Goal: Information Seeking & Learning: Learn about a topic

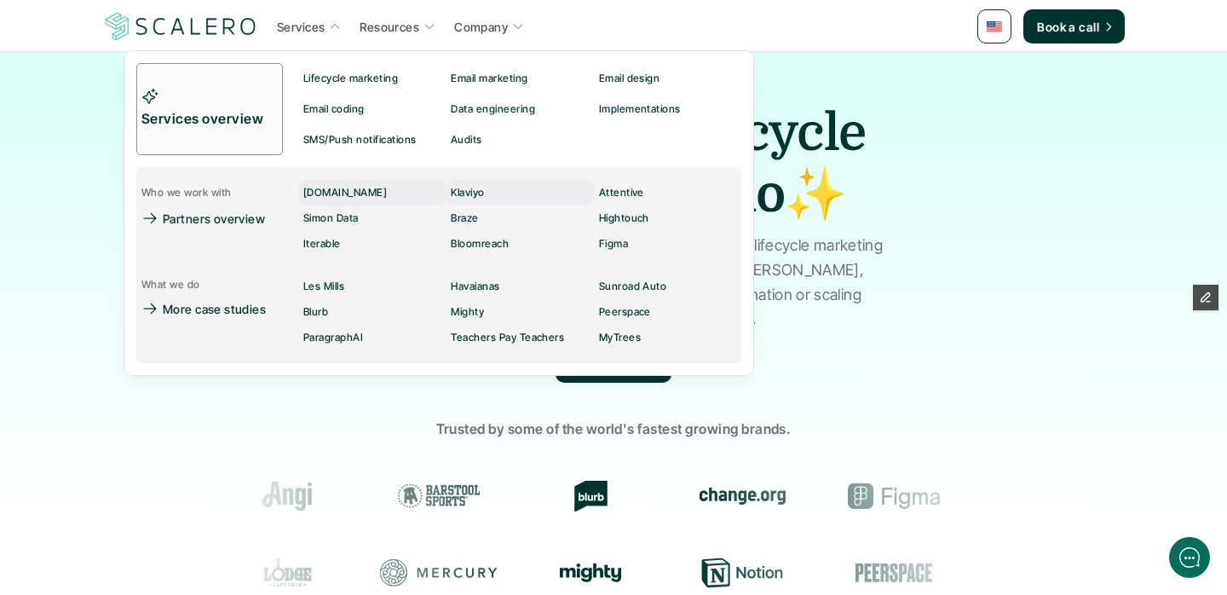
click at [450, 194] on link "Klaviyo" at bounding box center [519, 193] width 147 height 26
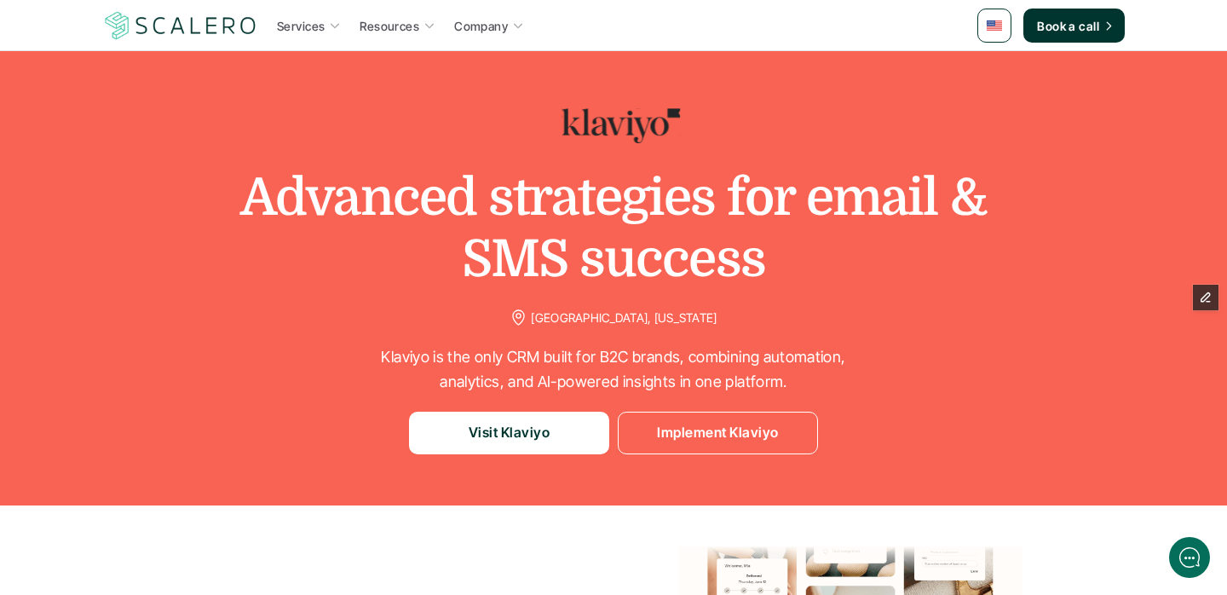
click at [351, 208] on h1 "Advanced strategies for email & SMS success" at bounding box center [613, 228] width 852 height 123
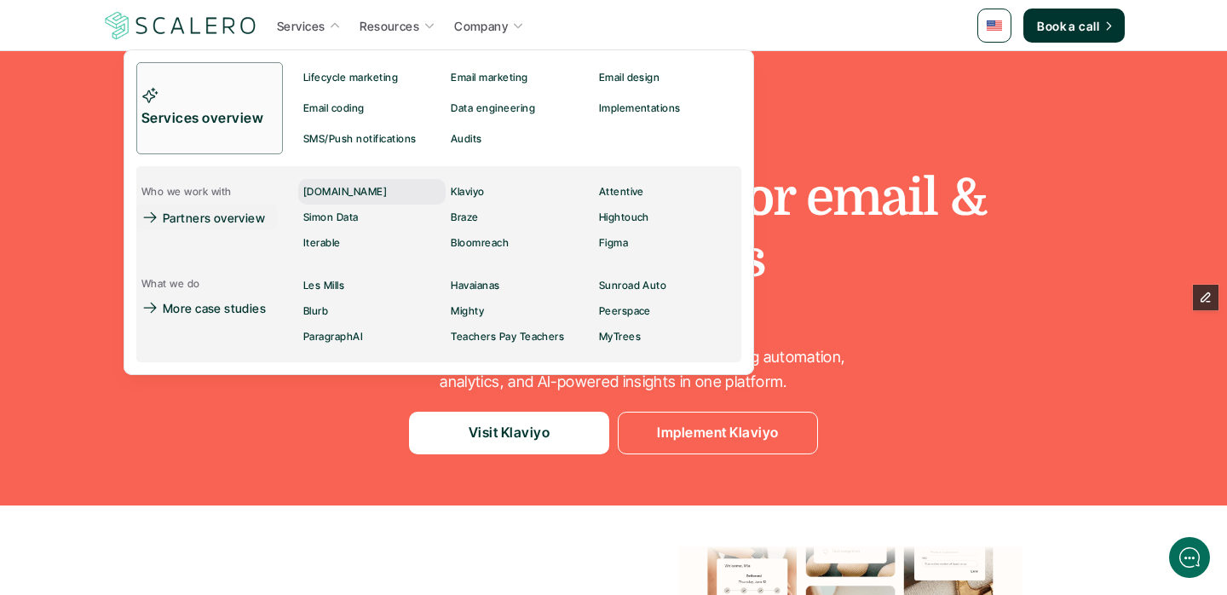
click at [343, 192] on p "[DOMAIN_NAME]" at bounding box center [345, 192] width 84 height 12
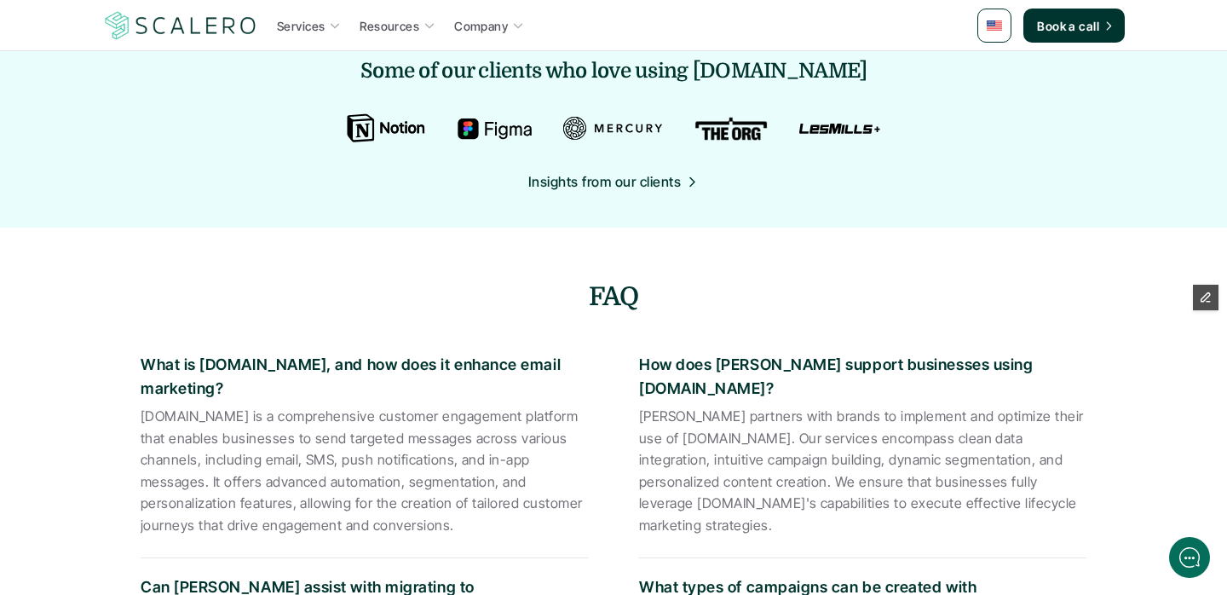
scroll to position [1931, 0]
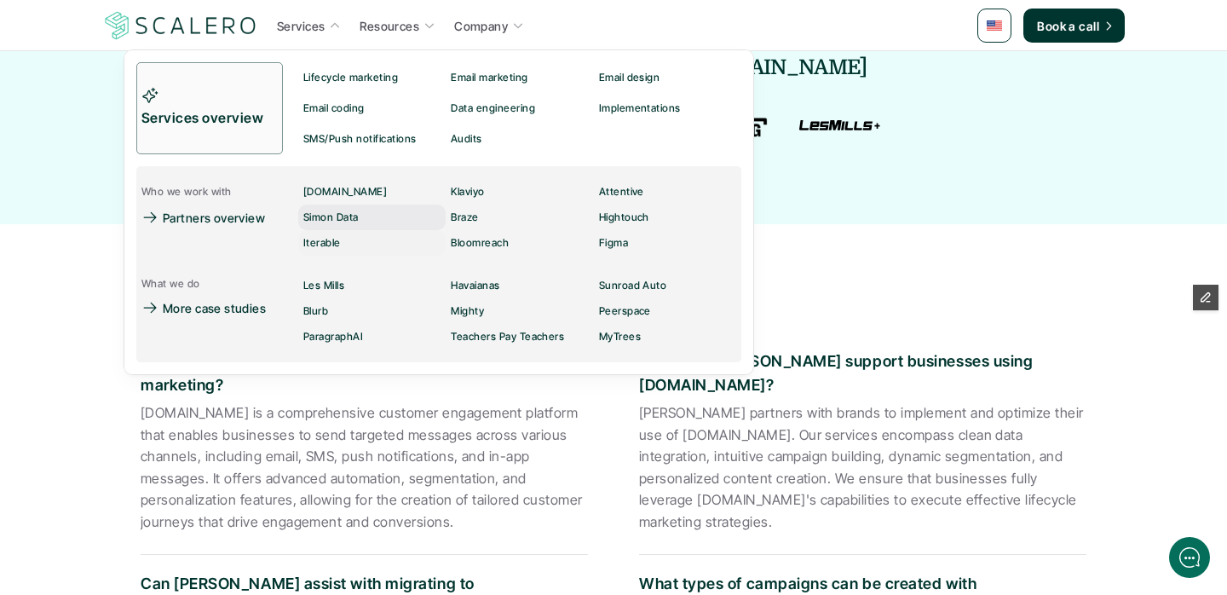
click at [322, 224] on div "Simon Data" at bounding box center [336, 217] width 66 height 20
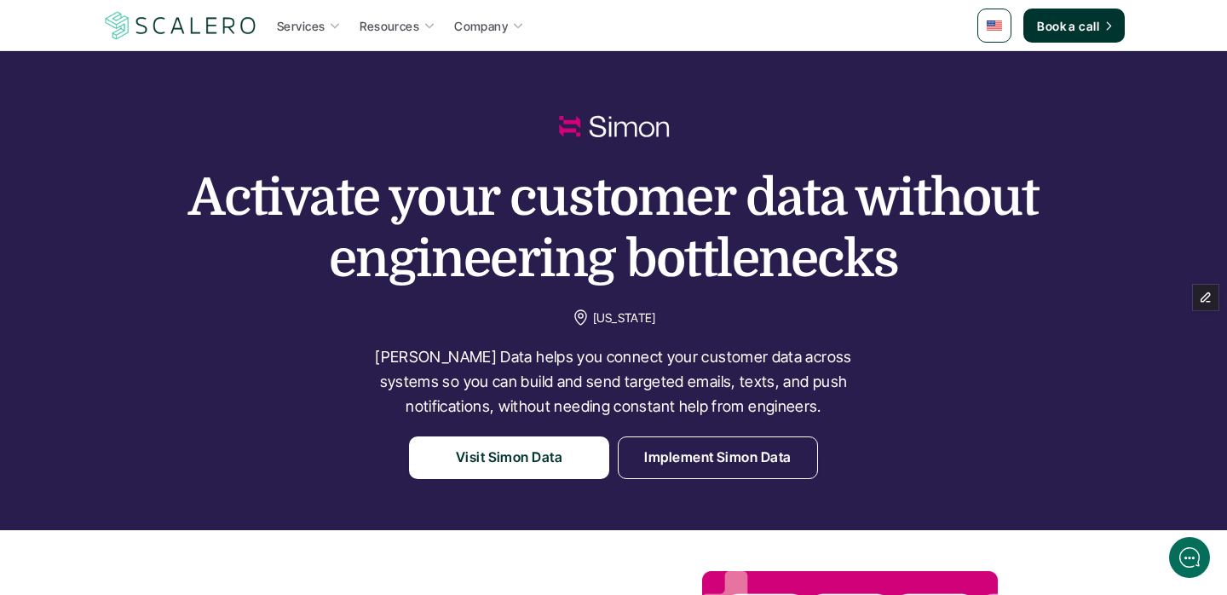
click at [280, 214] on h1 "Activate your customer data without engineering bottlenecks" at bounding box center [613, 228] width 852 height 123
click at [692, 455] on p "Implement Simon Data" at bounding box center [717, 458] width 147 height 22
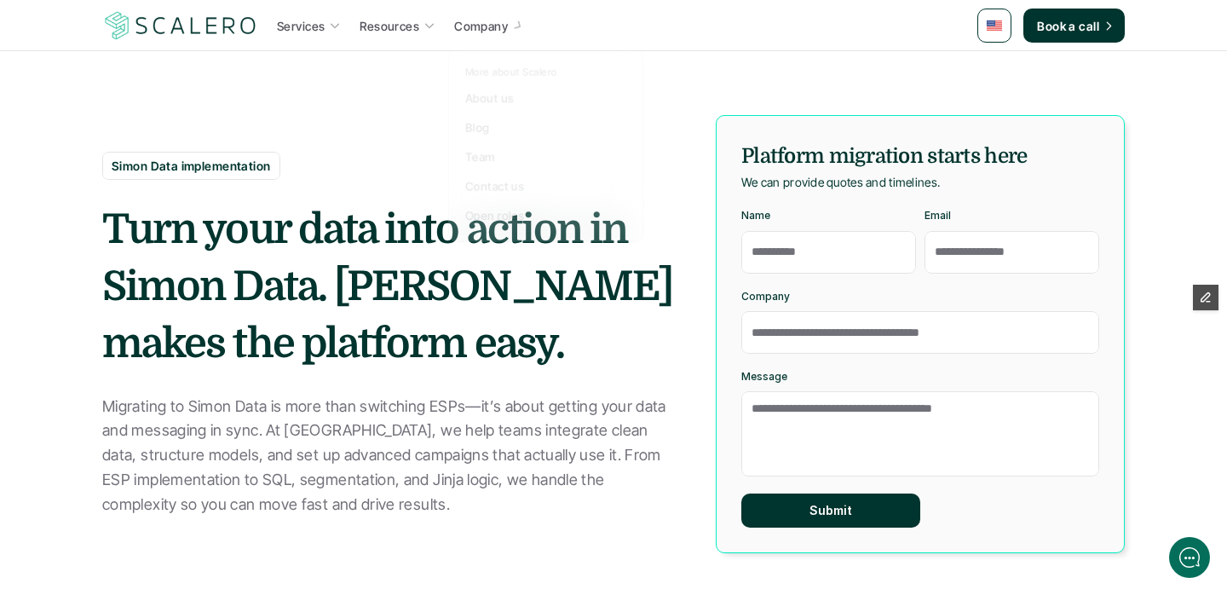
click at [343, 358] on strong "Turn your data into action in Simon Data. [PERSON_NAME] makes the platform easy." at bounding box center [391, 286] width 578 height 161
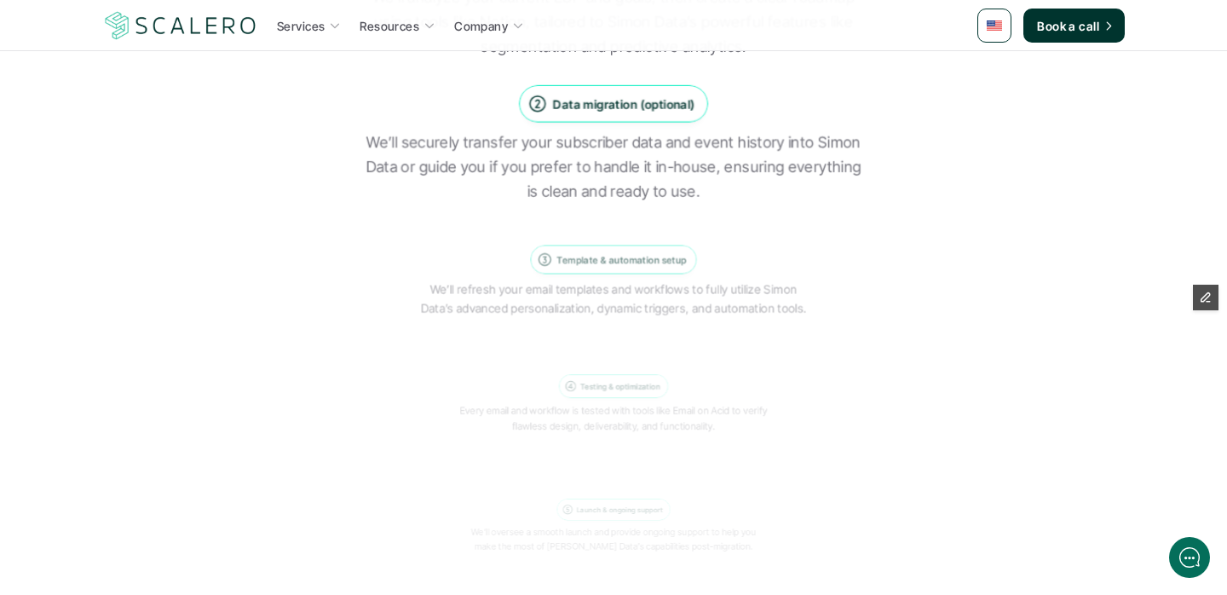
scroll to position [1658, 0]
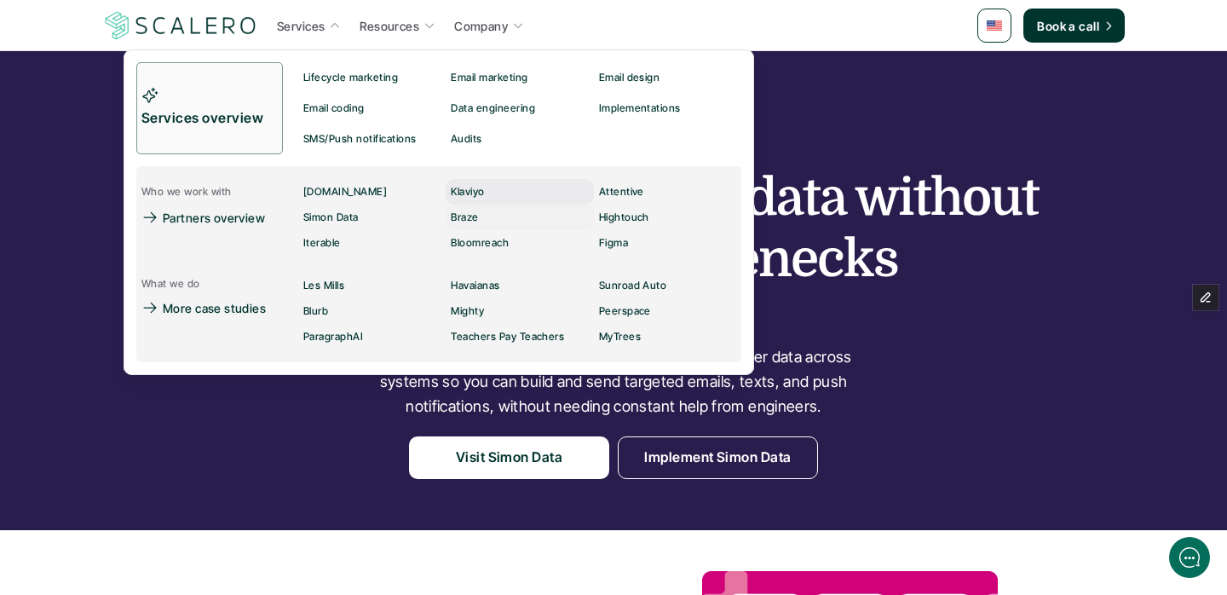
click at [490, 196] on div "Klaviyo" at bounding box center [472, 192] width 43 height 20
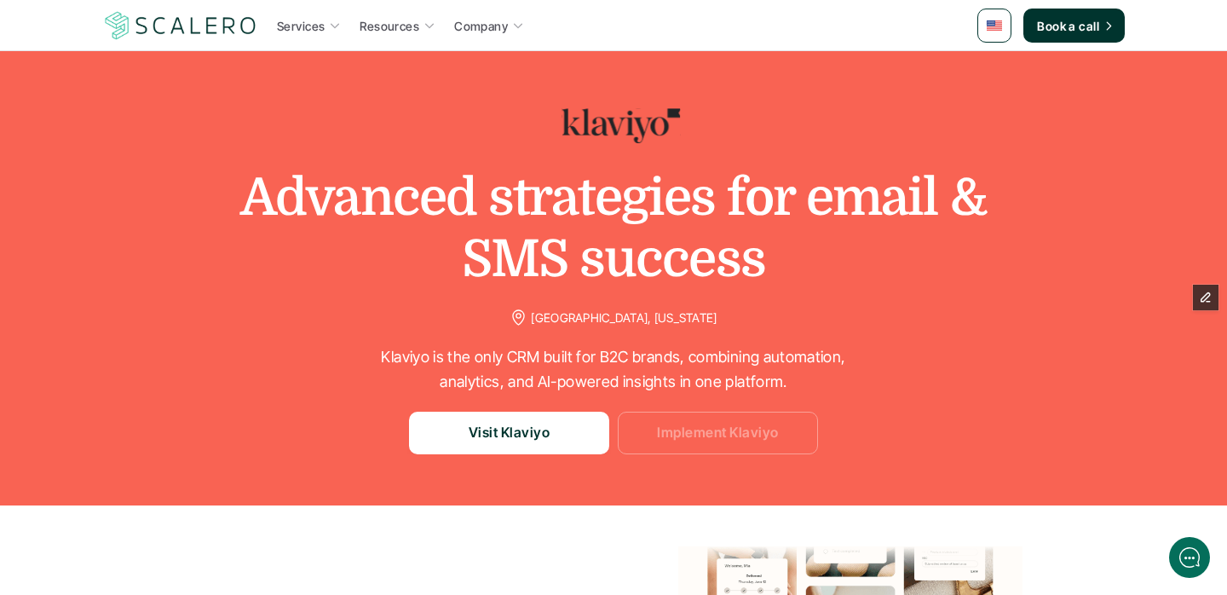
click at [714, 433] on p "Implement Klaviyo" at bounding box center [717, 433] width 121 height 22
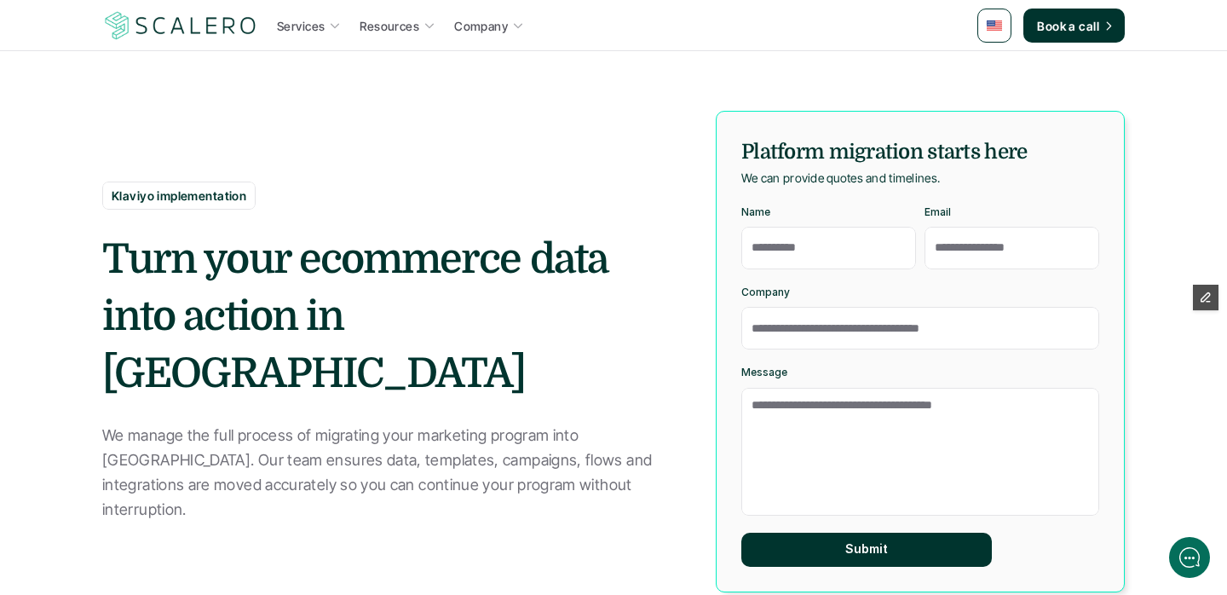
click at [550, 343] on h2 "Turn your ecommerce data into action in [GEOGRAPHIC_DATA]" at bounding box center [389, 317] width 575 height 172
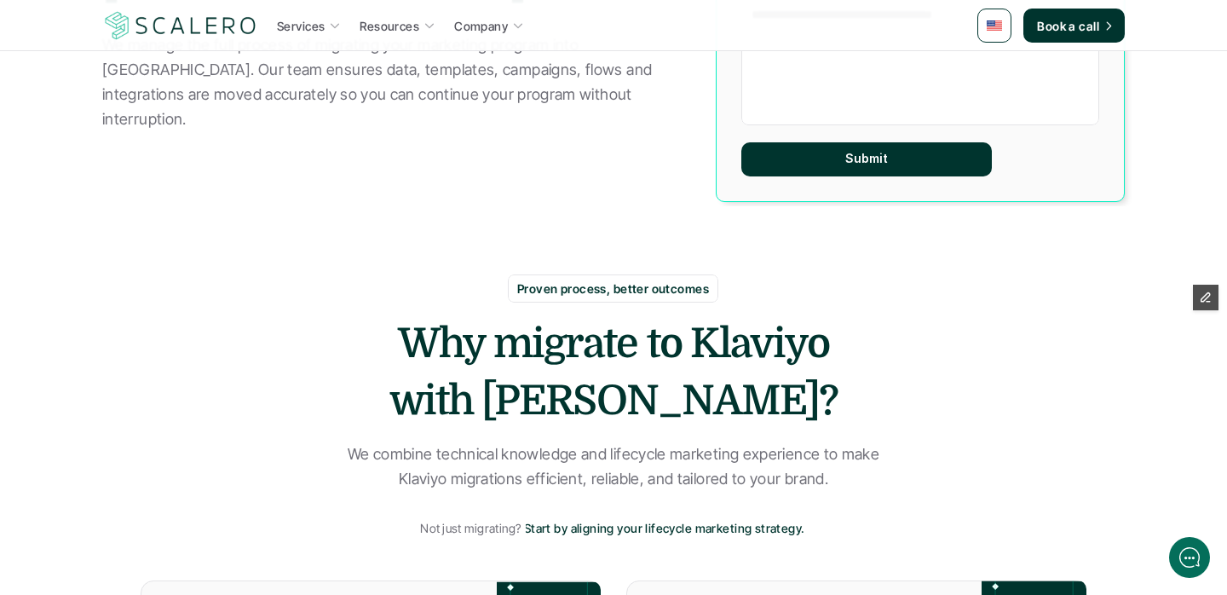
scroll to position [410, 0]
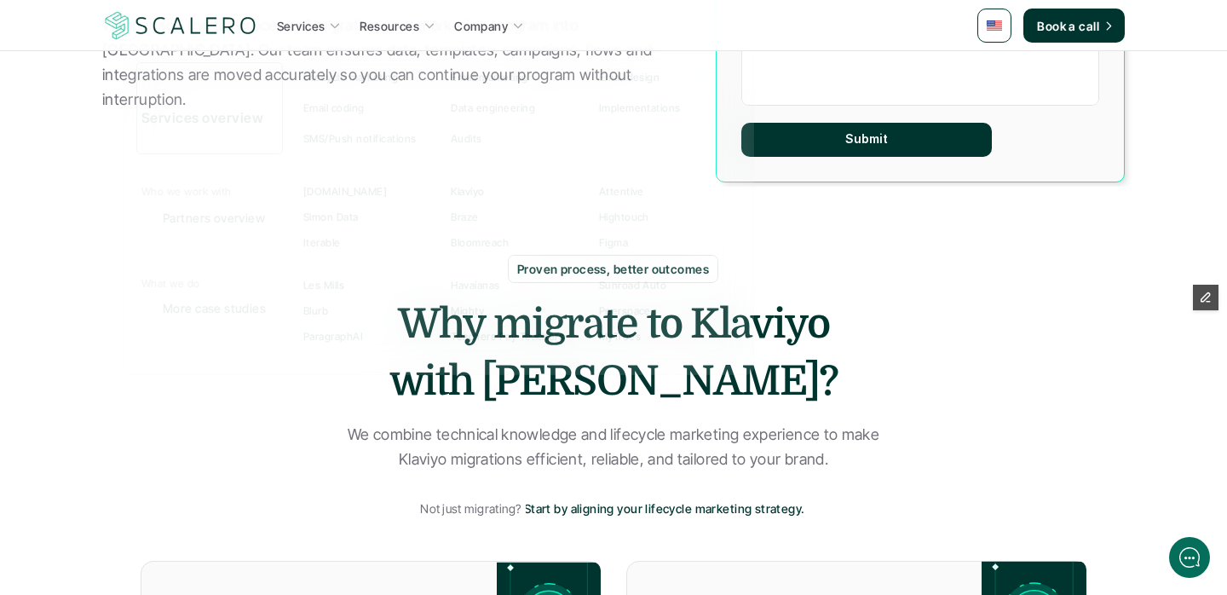
click at [315, 37] on div at bounding box center [439, 192] width 631 height 365
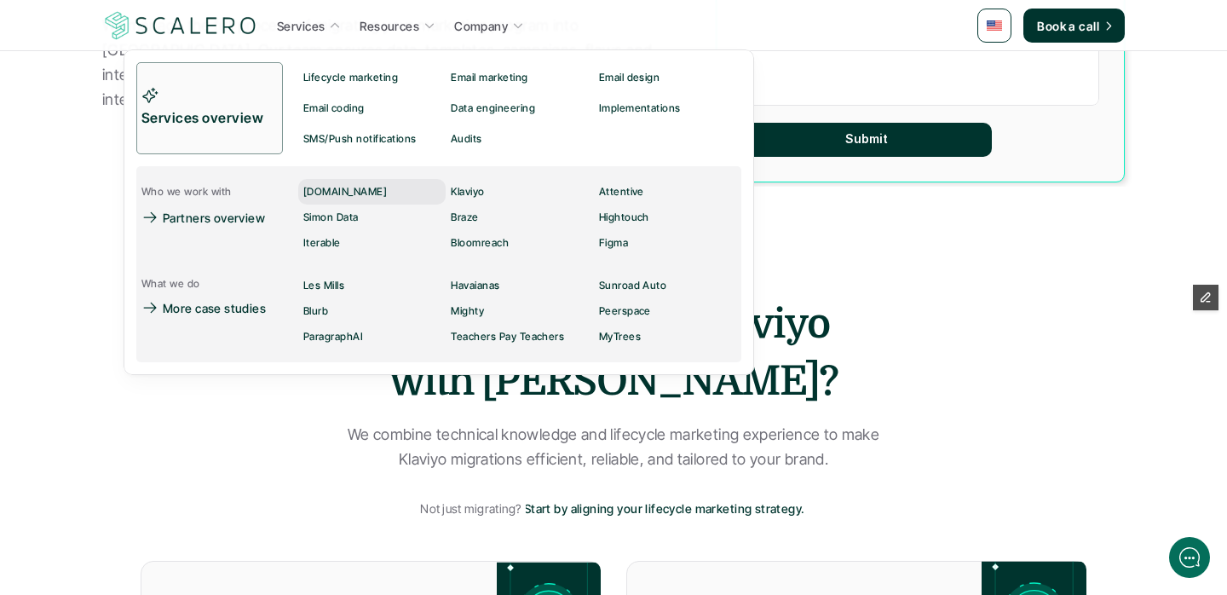
click at [347, 196] on p "[DOMAIN_NAME]" at bounding box center [345, 192] width 84 height 12
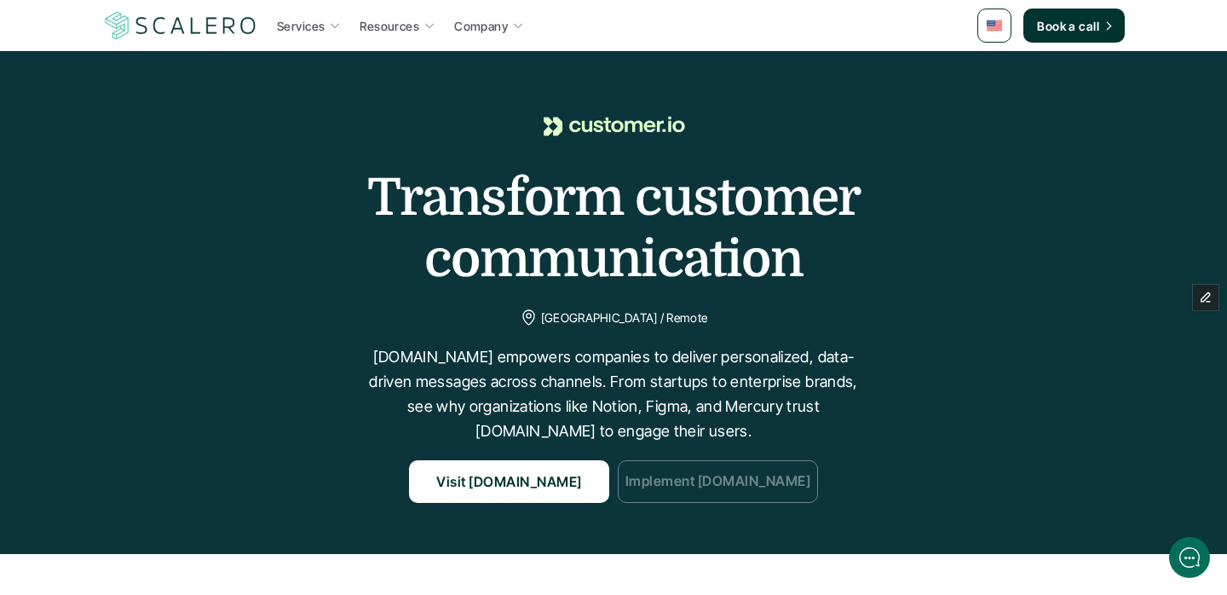
click at [766, 502] on link "Implement [DOMAIN_NAME]" at bounding box center [718, 481] width 200 height 43
